Goal: Information Seeking & Learning: Learn about a topic

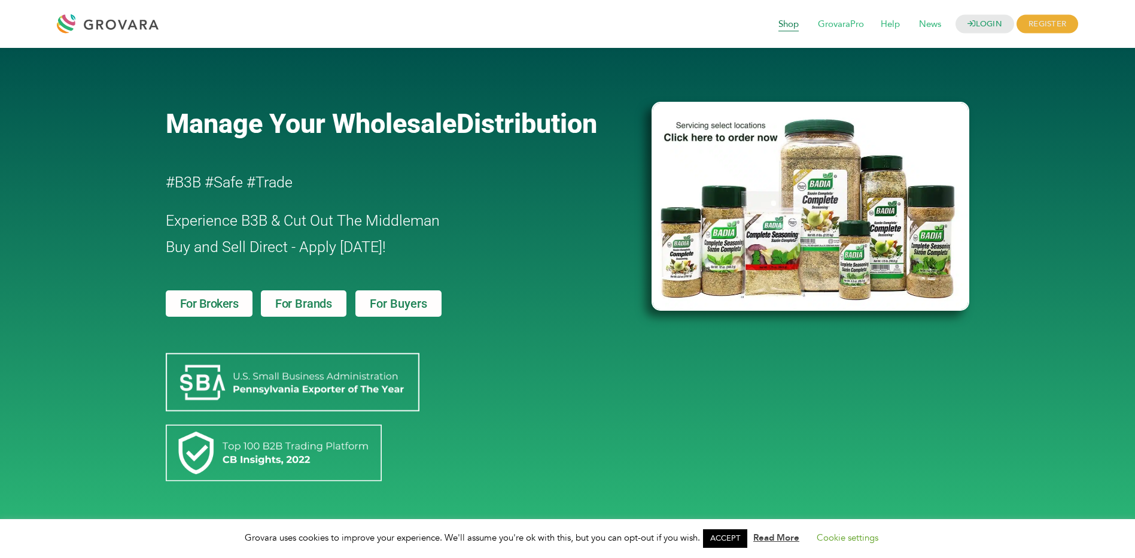
click at [789, 20] on span "Shop" at bounding box center [788, 24] width 37 height 23
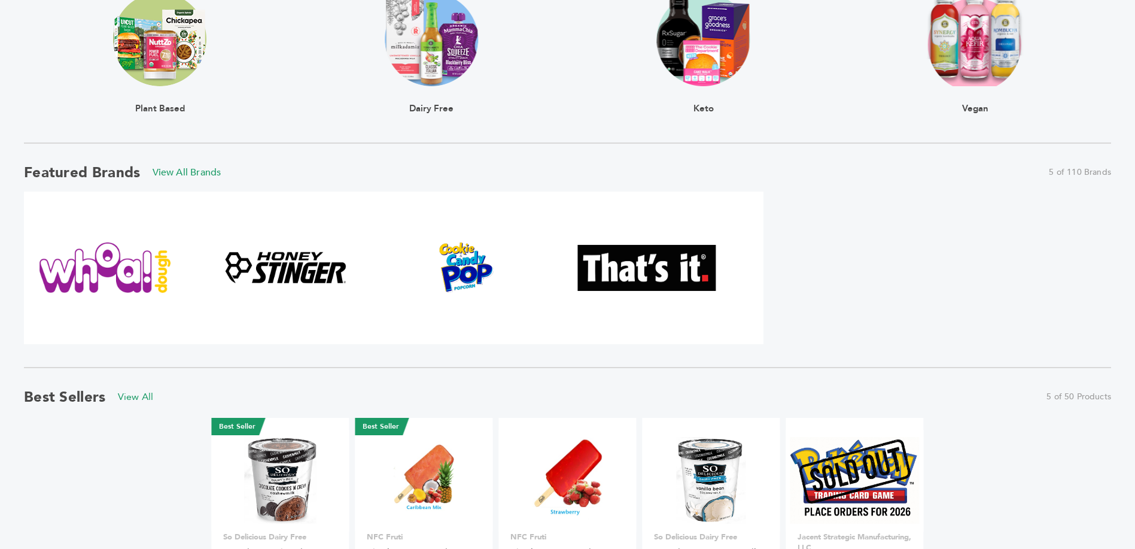
scroll to position [120, 0]
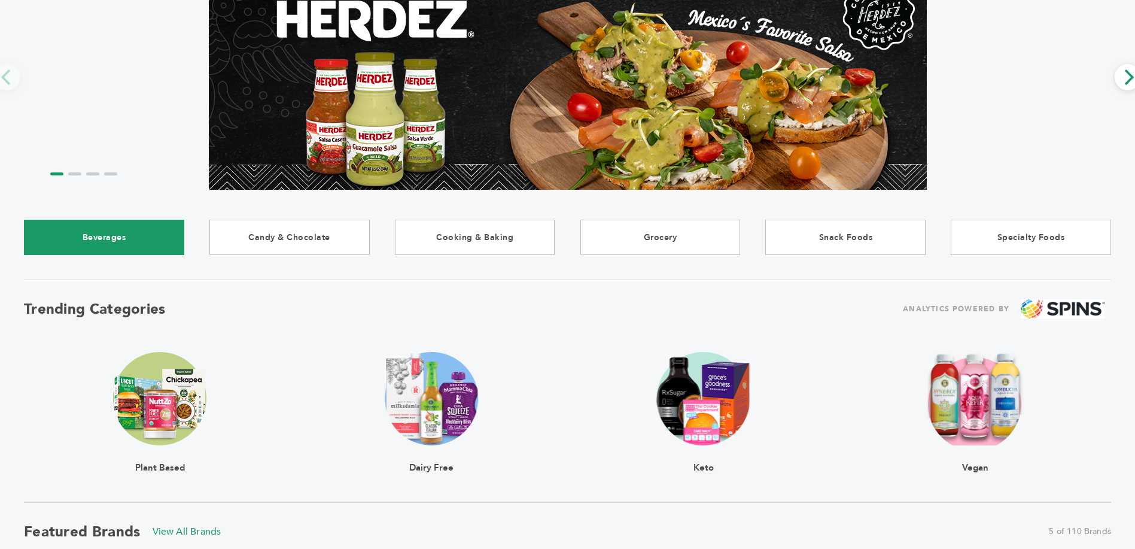
click at [121, 234] on link "Beverages" at bounding box center [104, 237] width 160 height 35
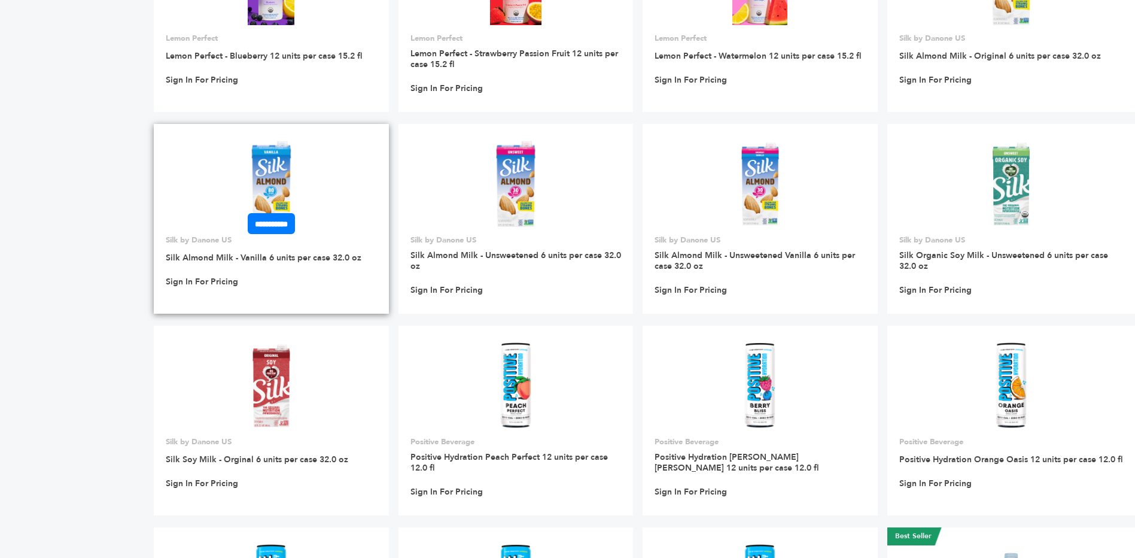
scroll to position [2753, 0]
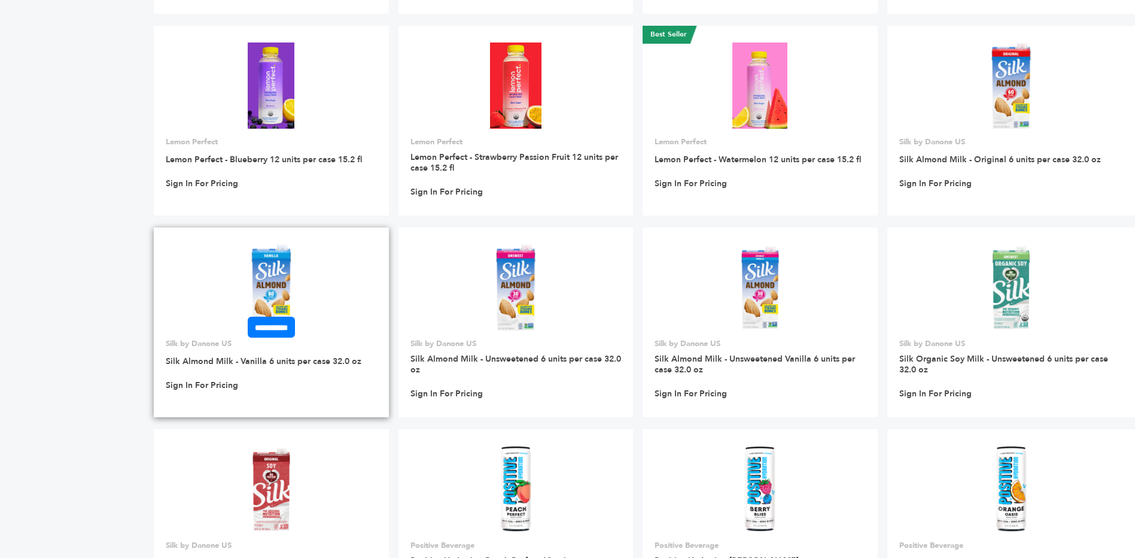
click at [336, 291] on link at bounding box center [271, 287] width 235 height 102
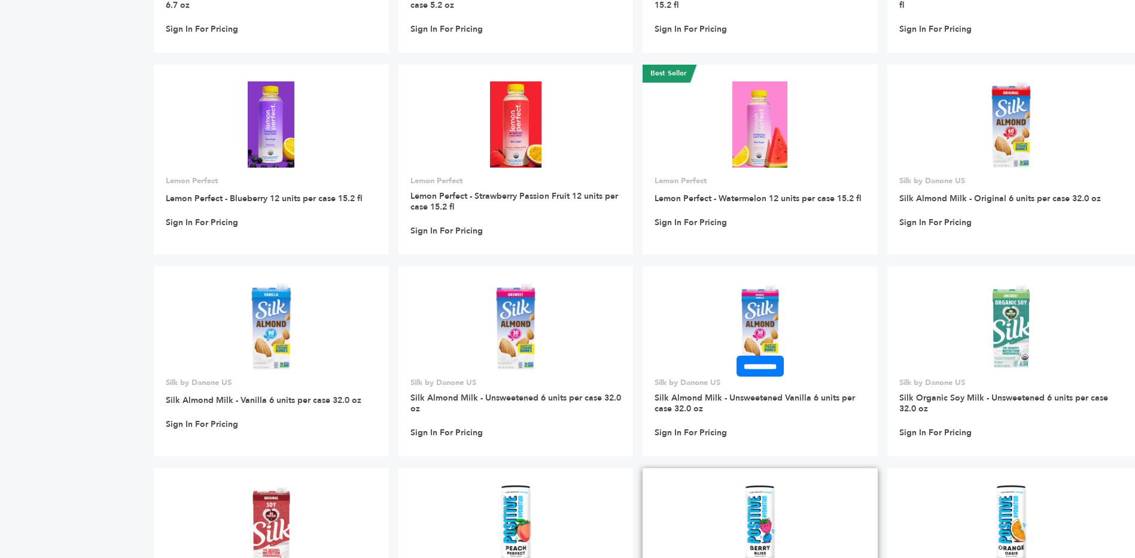
scroll to position [2574, 0]
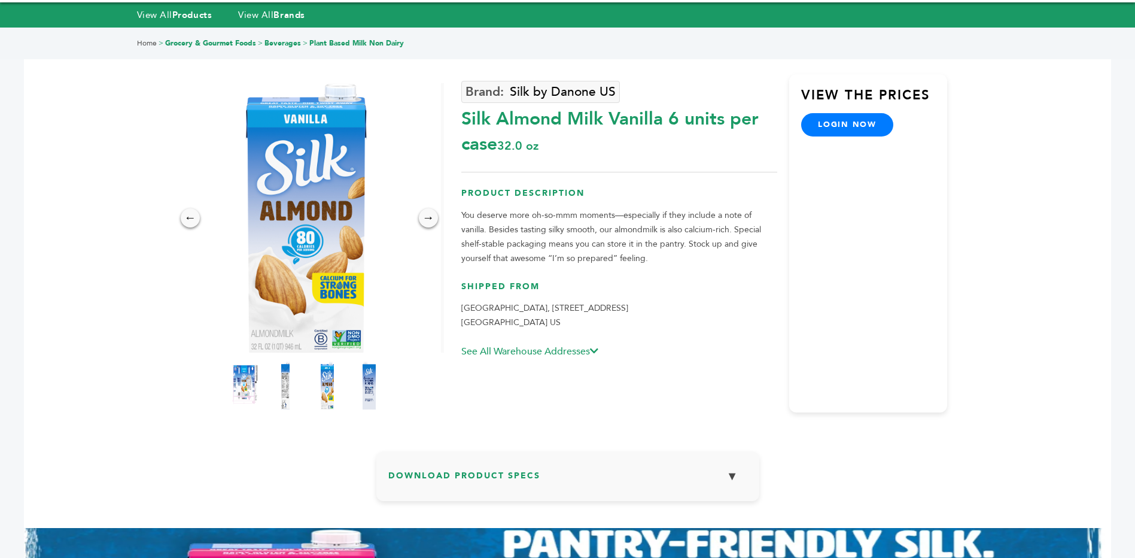
scroll to position [60, 0]
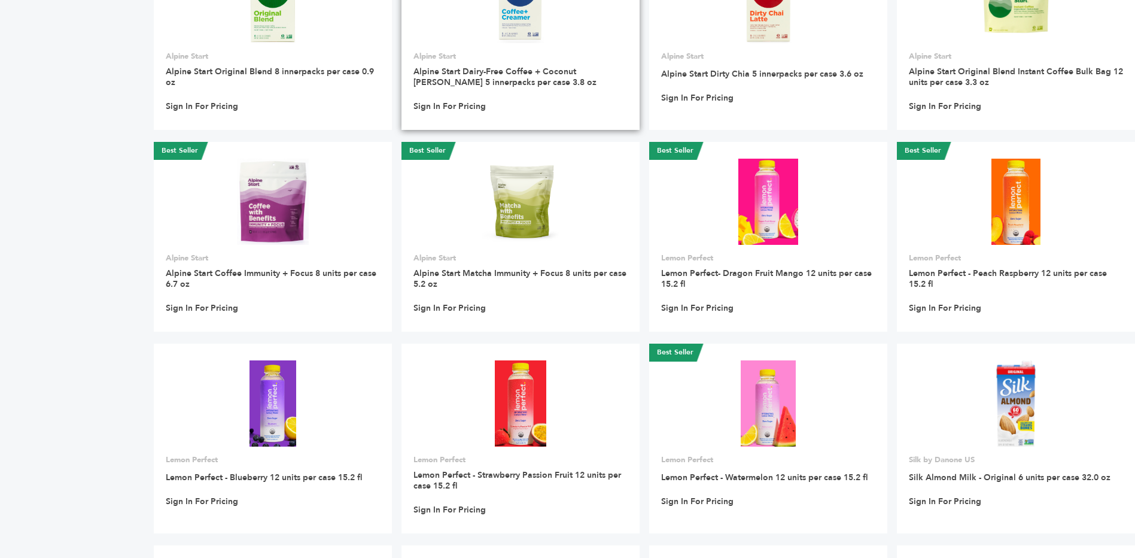
scroll to position [2435, 0]
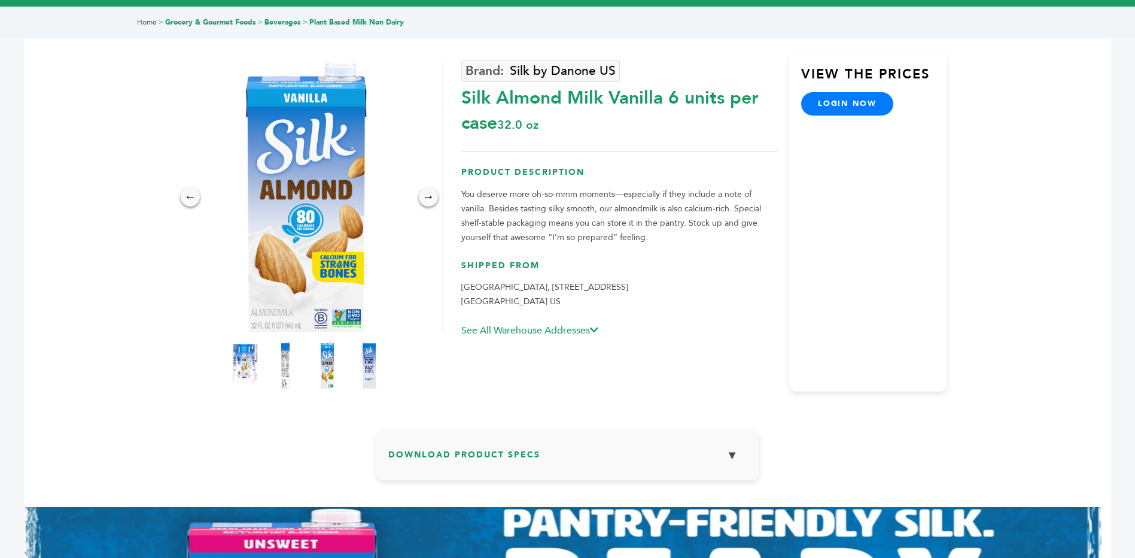
click at [582, 329] on link "See All Warehouse Addresses" at bounding box center [529, 330] width 137 height 13
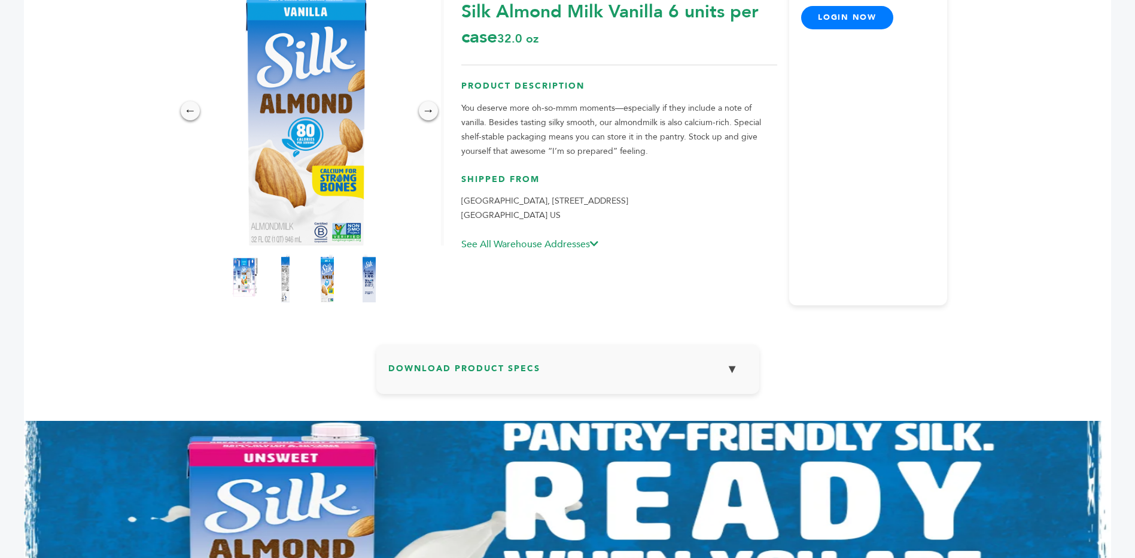
scroll to position [19, 0]
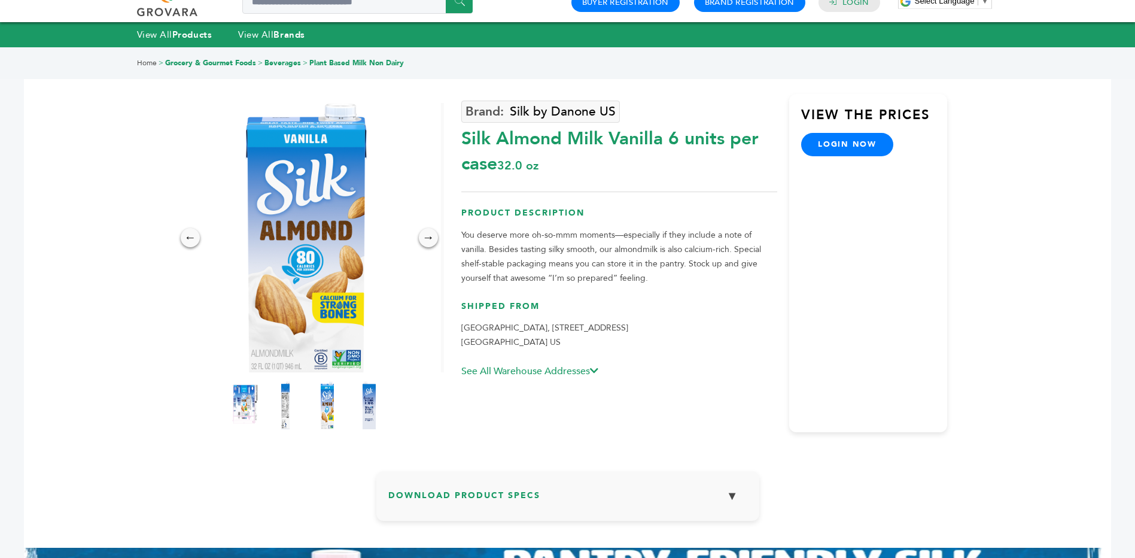
click at [584, 370] on link "See All Warehouse Addresses" at bounding box center [529, 371] width 137 height 13
click at [584, 372] on link "See All Warehouse Addresses" at bounding box center [529, 371] width 137 height 13
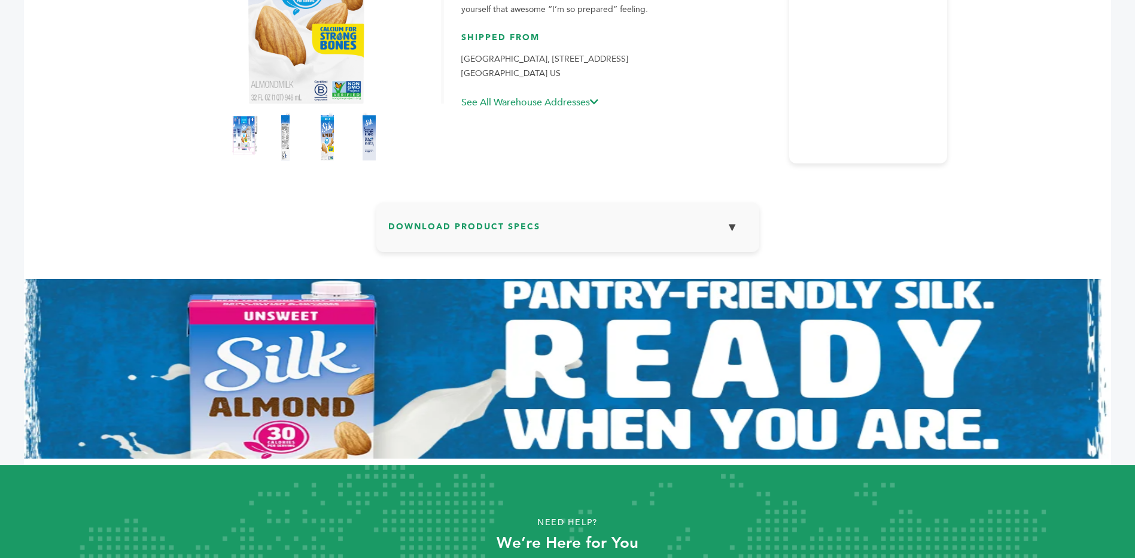
scroll to position [139, 0]
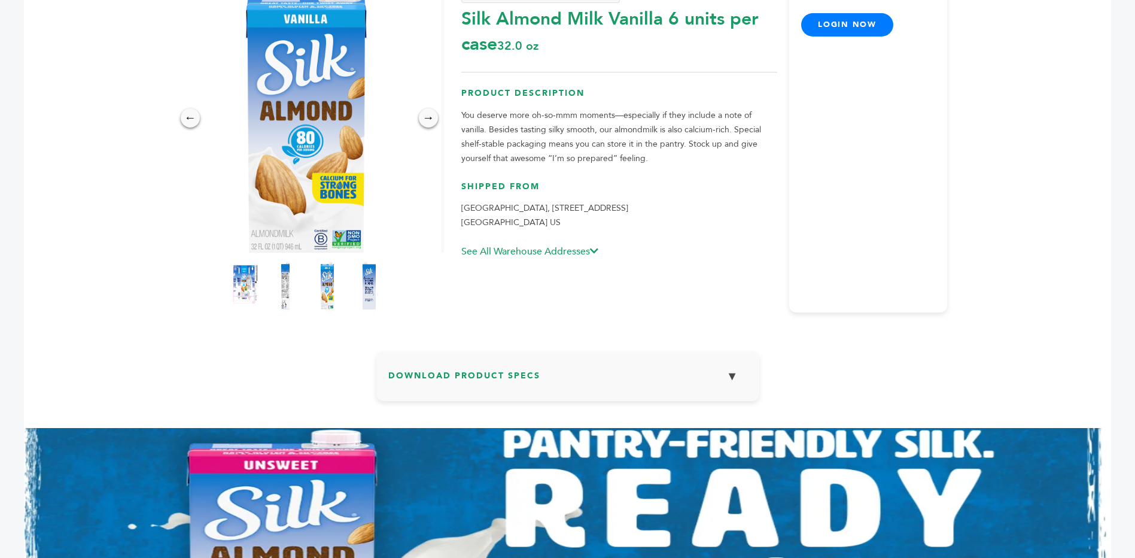
click at [539, 385] on h3 "Download Product Specs ▼" at bounding box center [567, 380] width 359 height 35
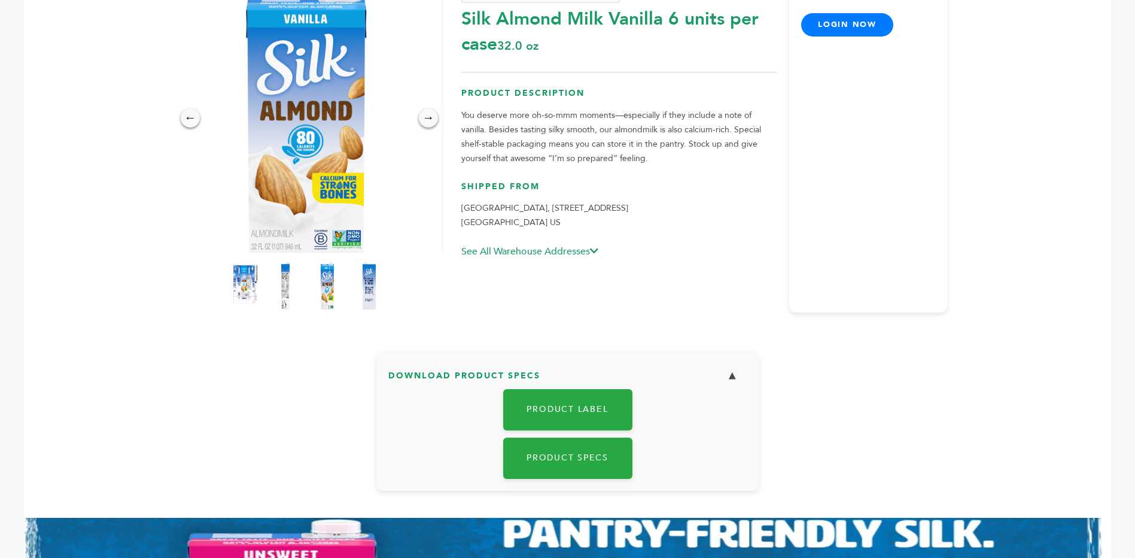
click at [587, 251] on link "See All Warehouse Addresses" at bounding box center [529, 251] width 137 height 13
click at [512, 246] on link "See All Warehouse Addresses" at bounding box center [529, 251] width 137 height 13
click at [599, 250] on icon at bounding box center [594, 251] width 8 height 10
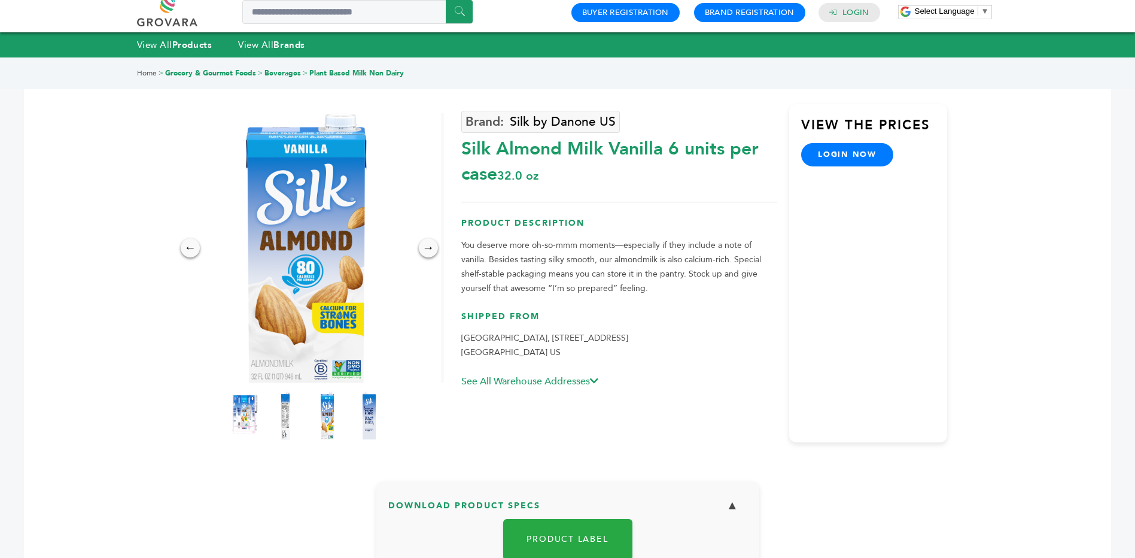
scroll to position [0, 0]
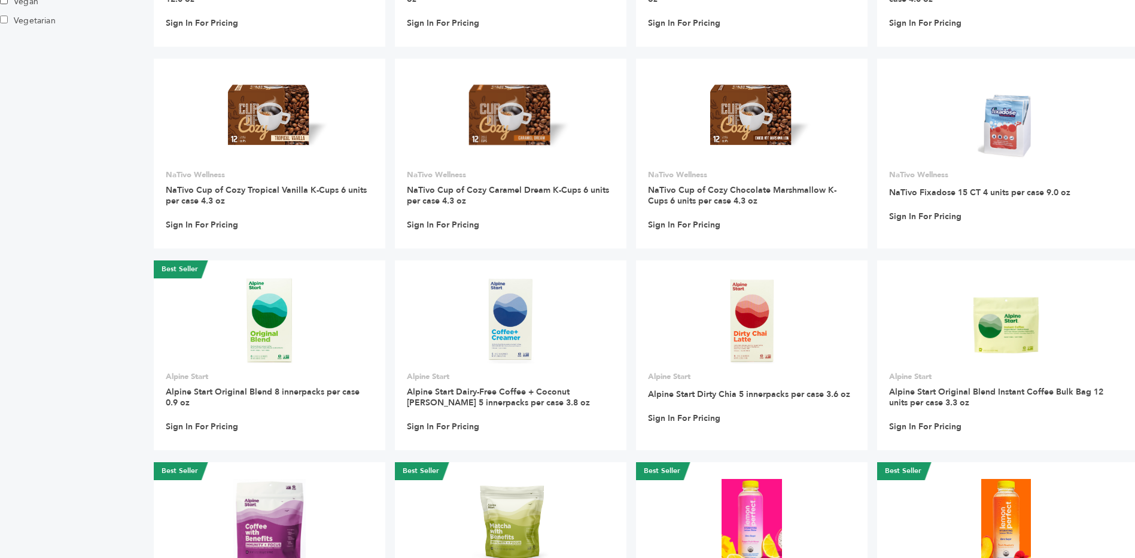
scroll to position [2256, 0]
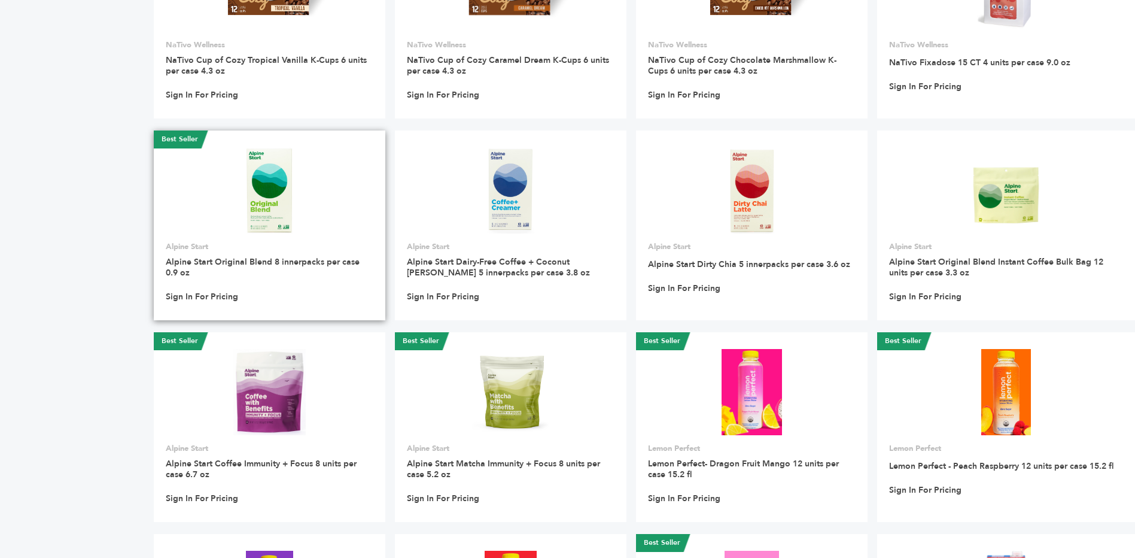
click at [291, 217] on img at bounding box center [269, 190] width 47 height 86
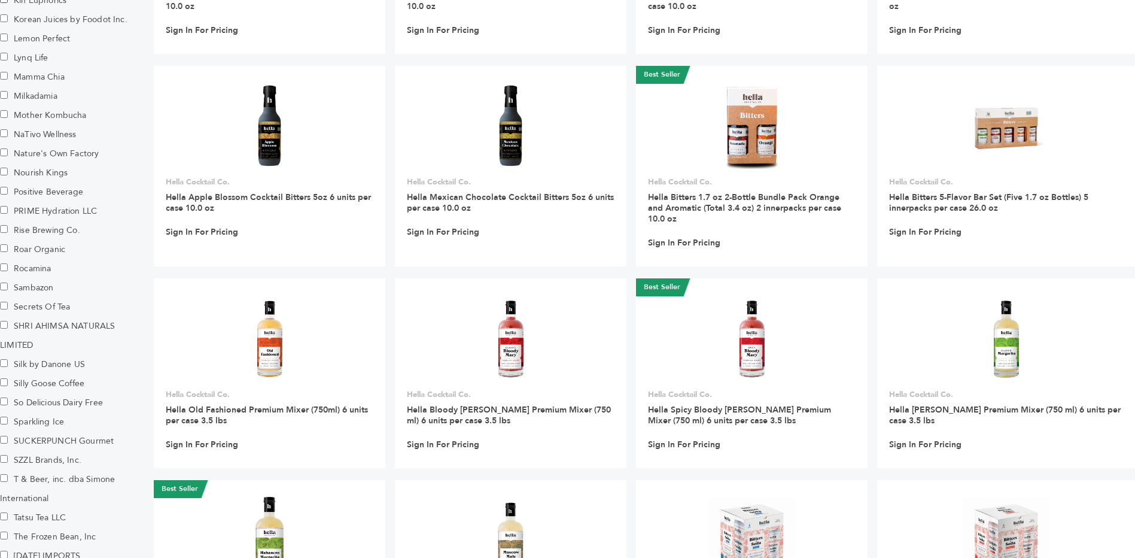
scroll to position [898, 0]
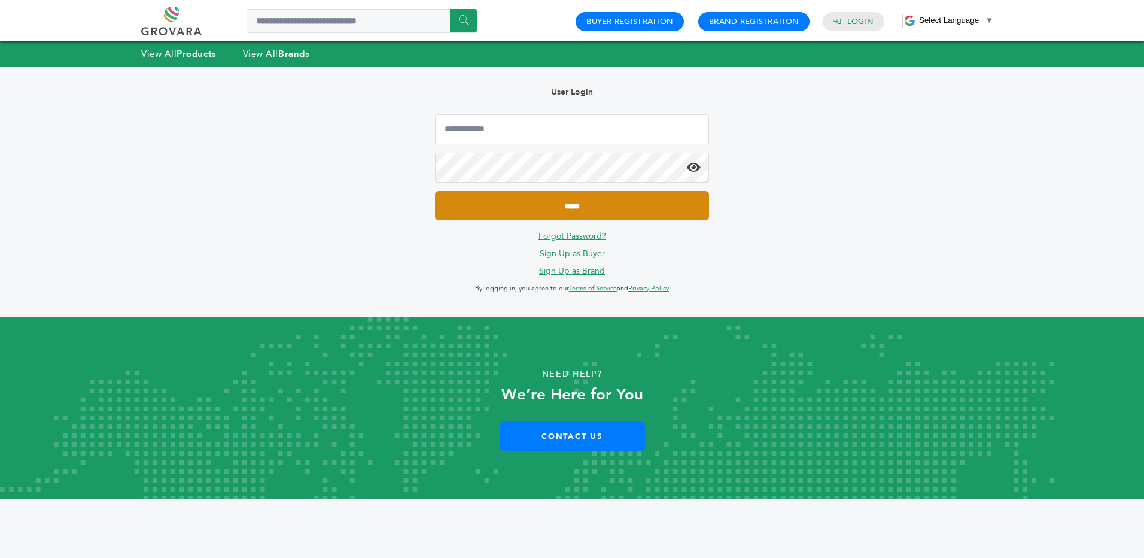
type input "**********"
click at [520, 207] on input "*****" at bounding box center [572, 205] width 274 height 29
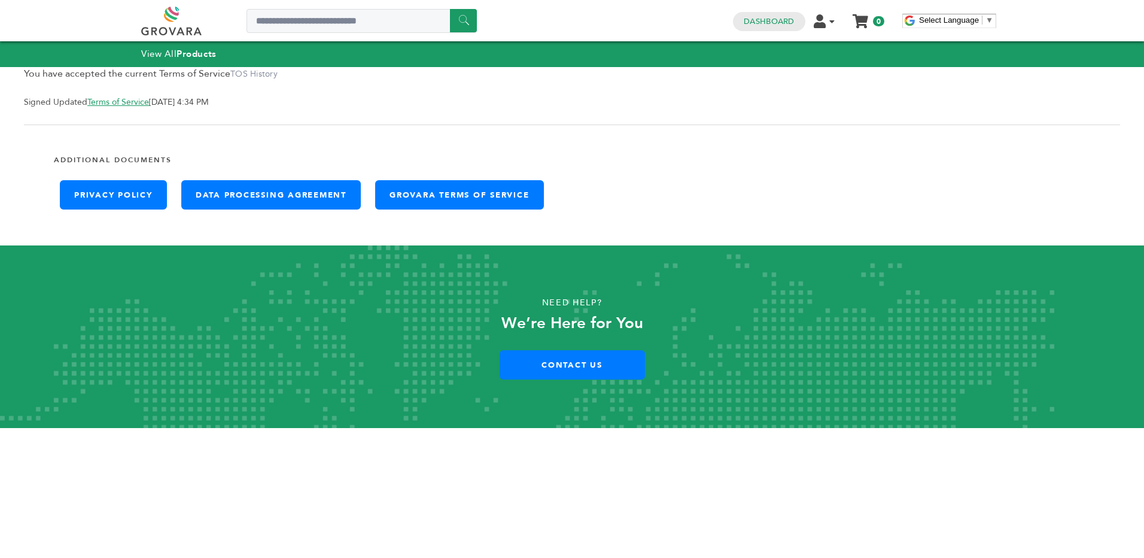
click at [174, 25] on link at bounding box center [184, 21] width 87 height 29
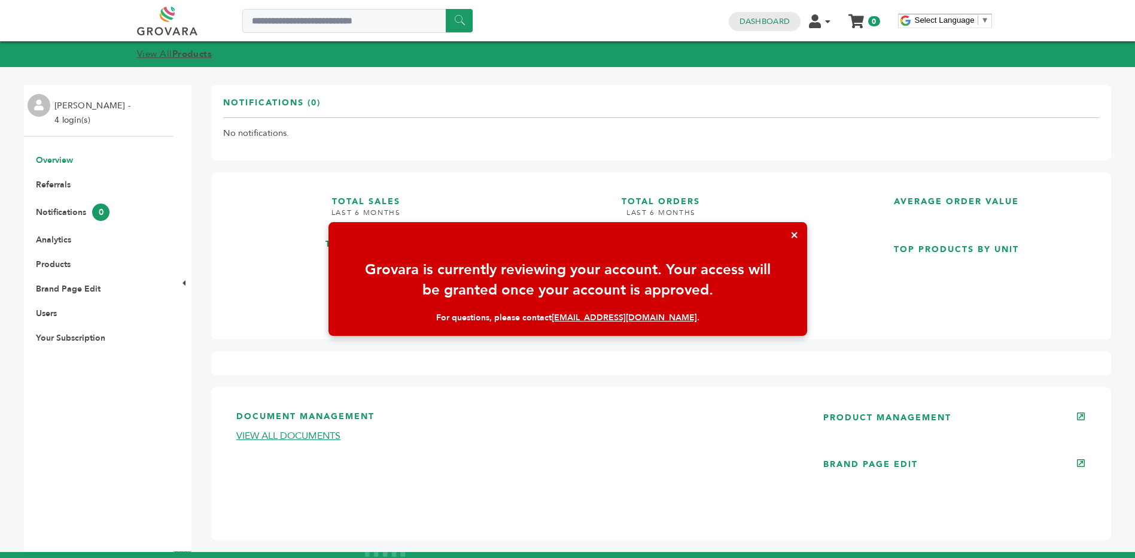
click at [188, 52] on strong "Products" at bounding box center [192, 54] width 40 height 12
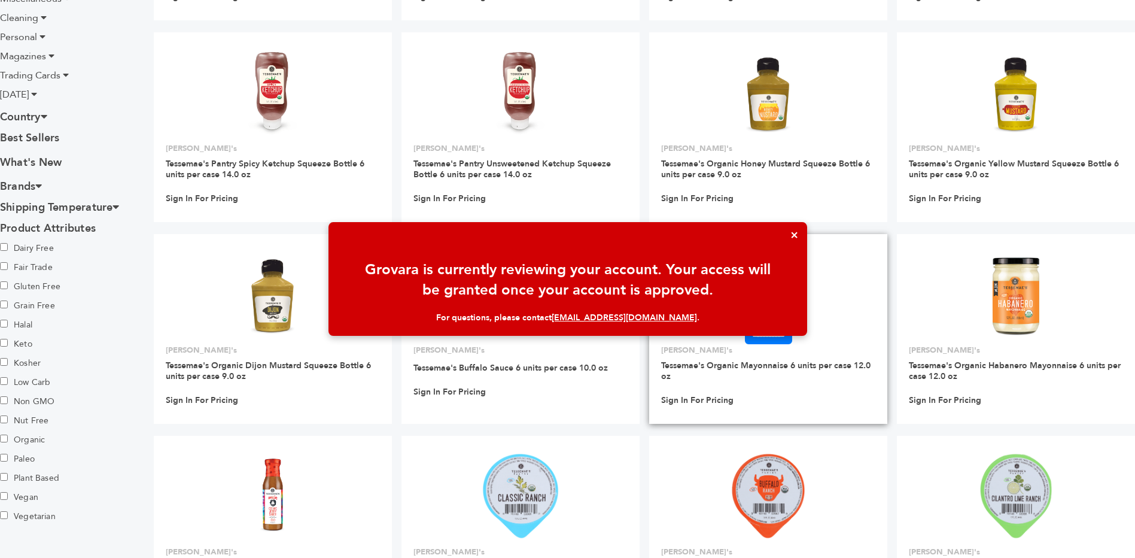
scroll to position [527, 0]
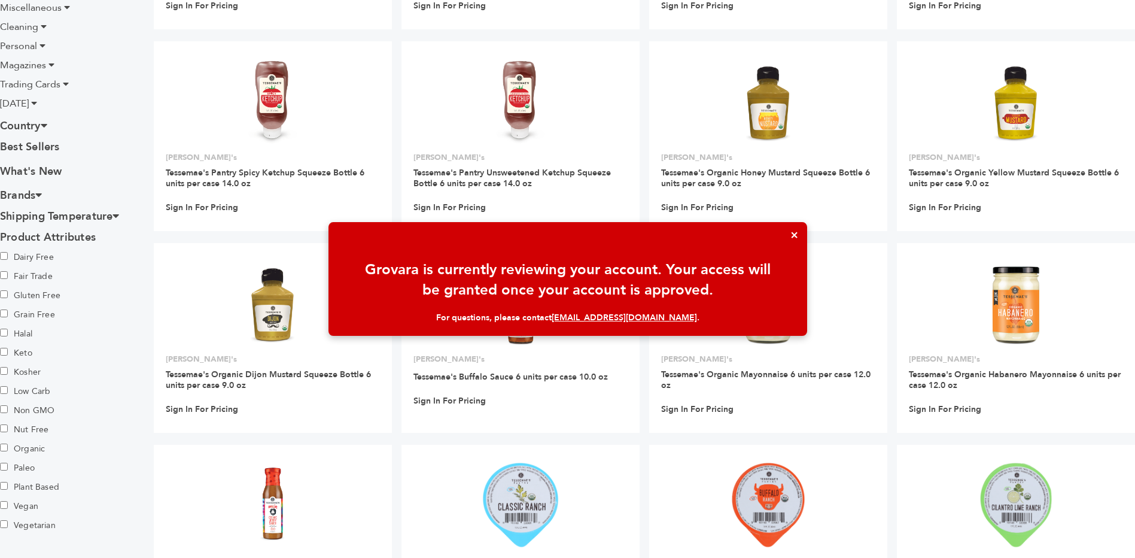
click at [803, 231] on button "×" at bounding box center [795, 235] width 26 height 26
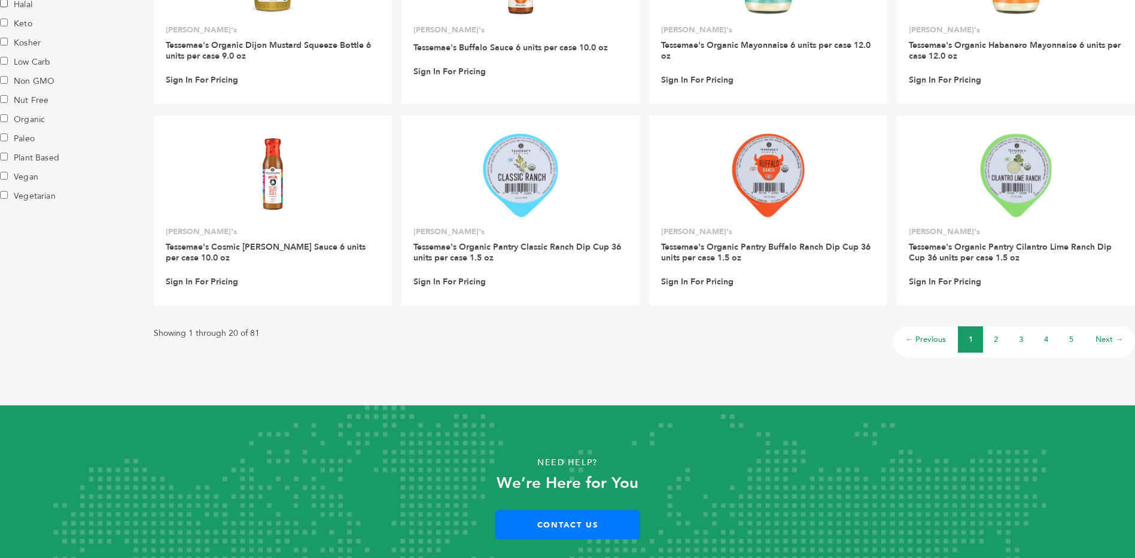
scroll to position [913, 0]
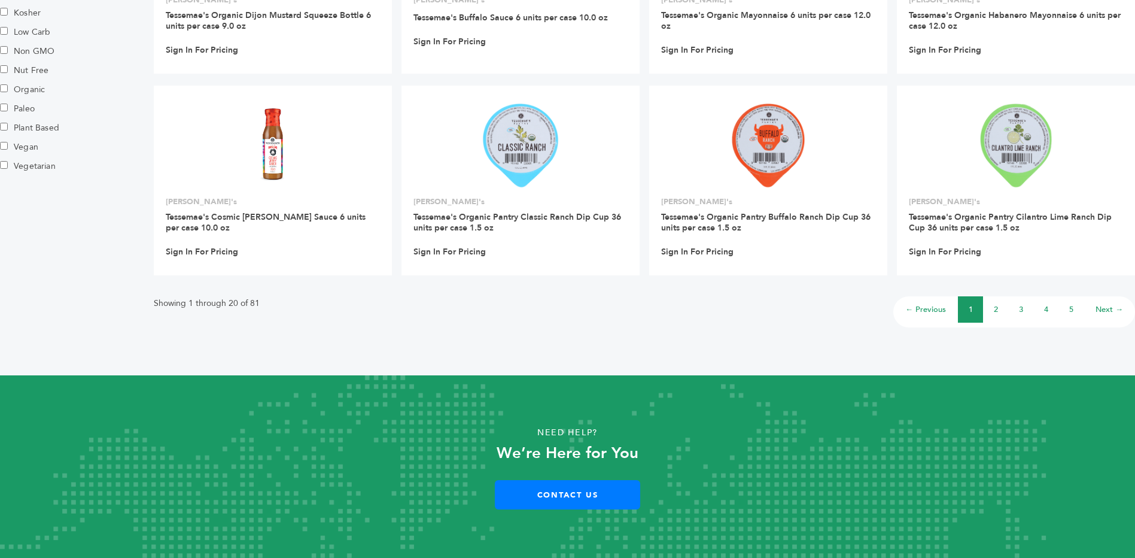
click at [997, 305] on link "2" at bounding box center [996, 309] width 4 height 11
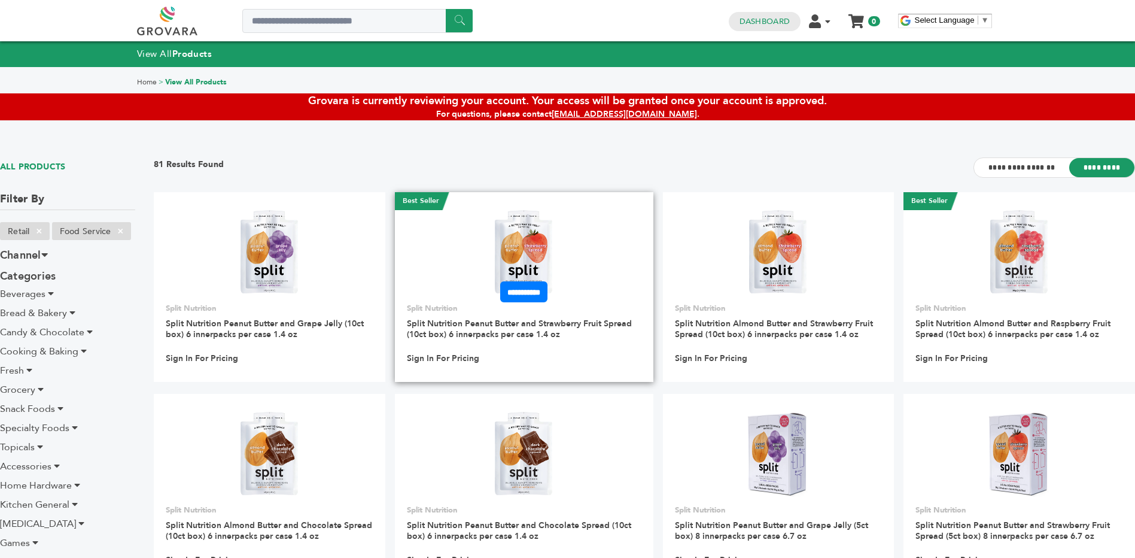
click at [535, 236] on img at bounding box center [524, 252] width 62 height 86
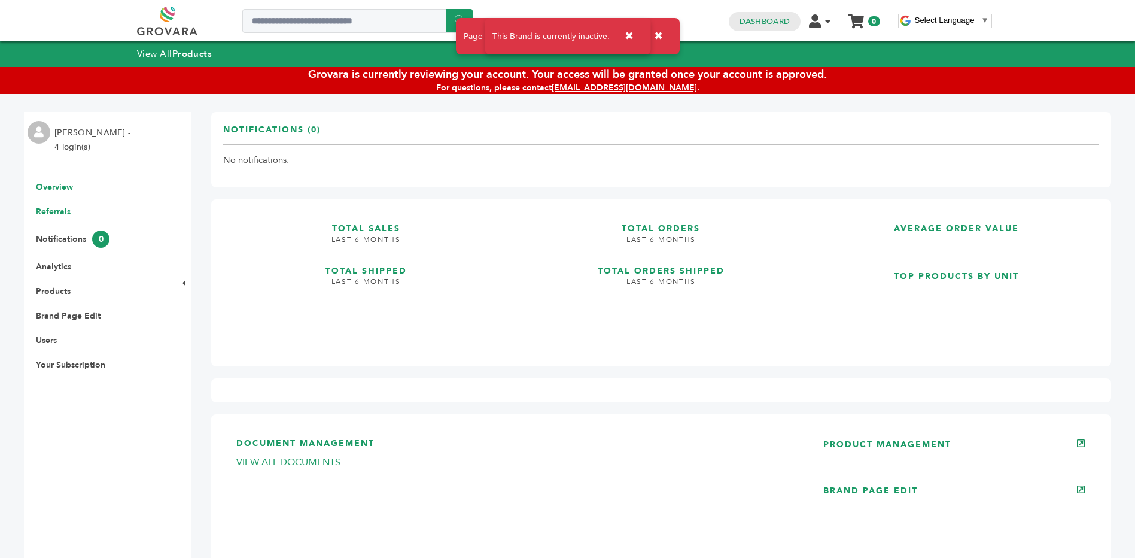
click at [56, 214] on link "Referrals" at bounding box center [53, 211] width 35 height 11
click at [351, 224] on h3 "TOTAL SALES" at bounding box center [366, 222] width 286 height 23
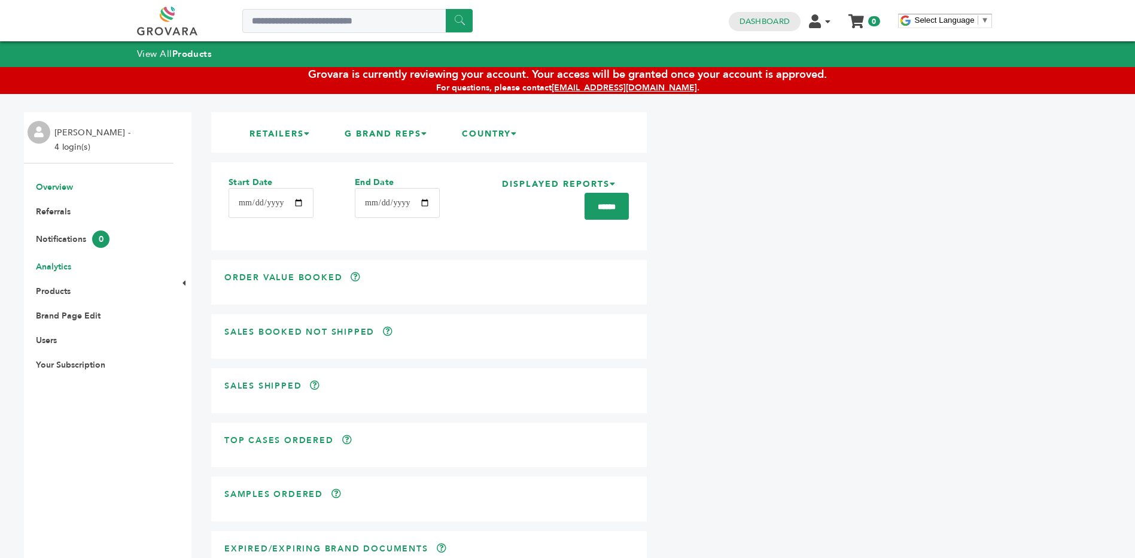
click at [57, 181] on link "Overview" at bounding box center [54, 186] width 37 height 11
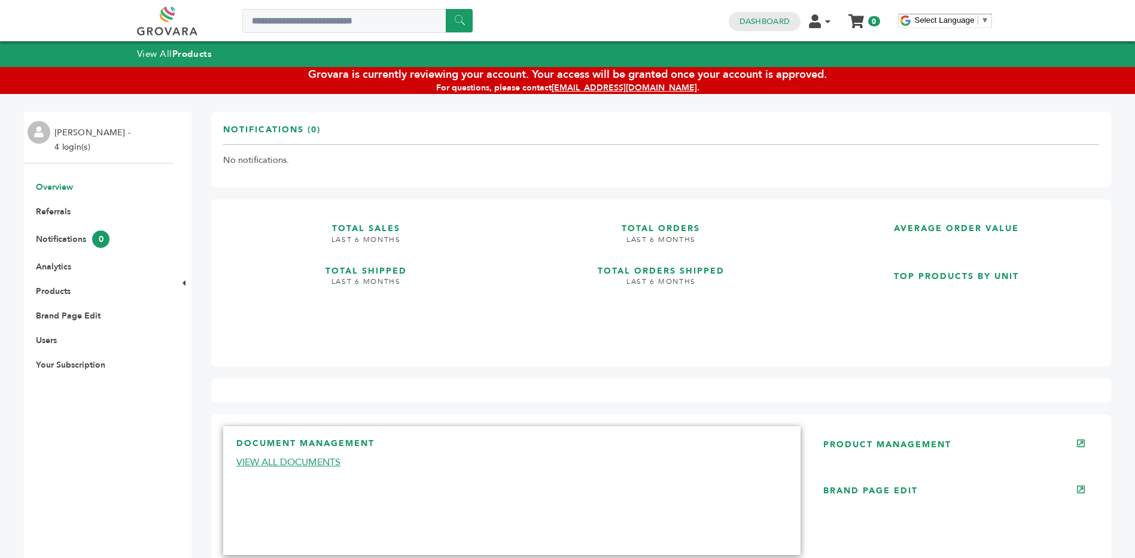
click at [302, 466] on link "VIEW ALL DOCUMENTS" at bounding box center [288, 461] width 104 height 13
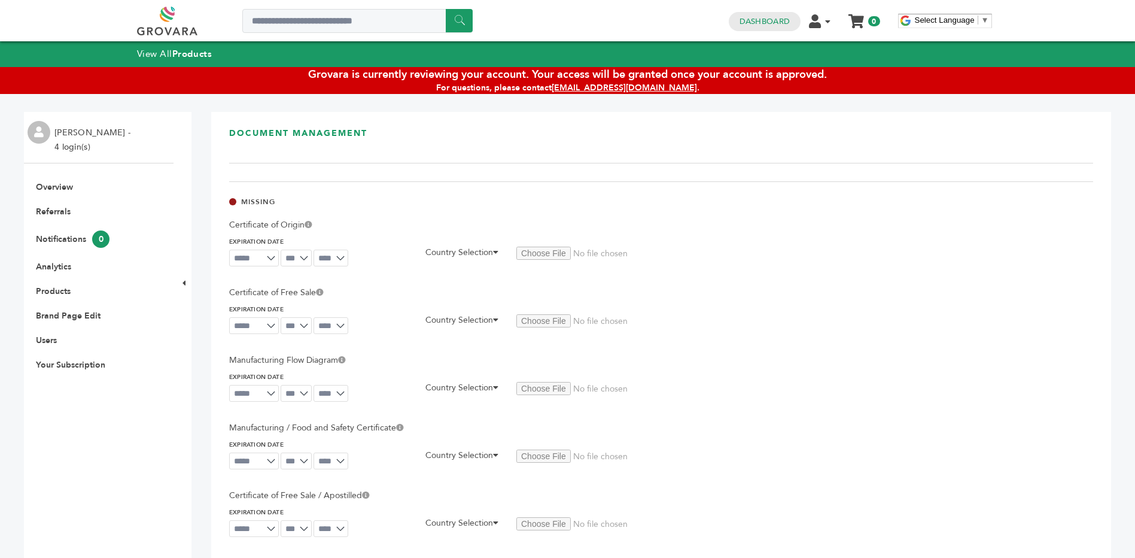
click at [159, 19] on link at bounding box center [180, 21] width 87 height 29
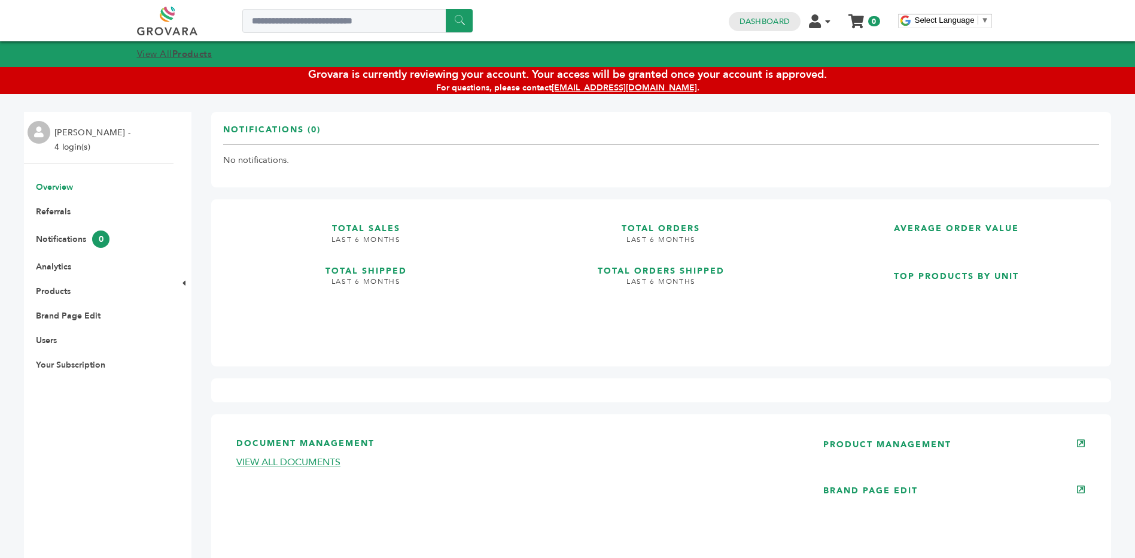
click at [167, 54] on link "View All Products" at bounding box center [174, 54] width 75 height 12
